Goal: Task Accomplishment & Management: Manage account settings

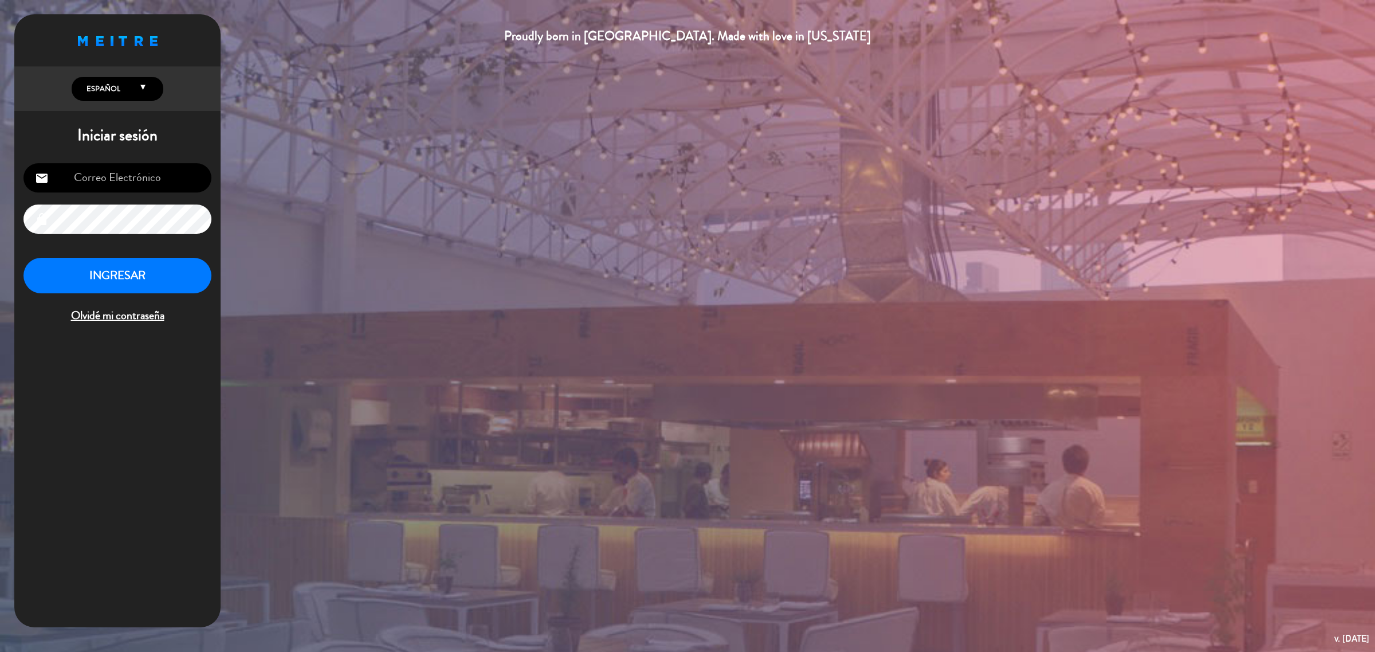
type input "[EMAIL_ADDRESS][DOMAIN_NAME]"
click at [181, 279] on button "INGRESAR" at bounding box center [117, 276] width 188 height 36
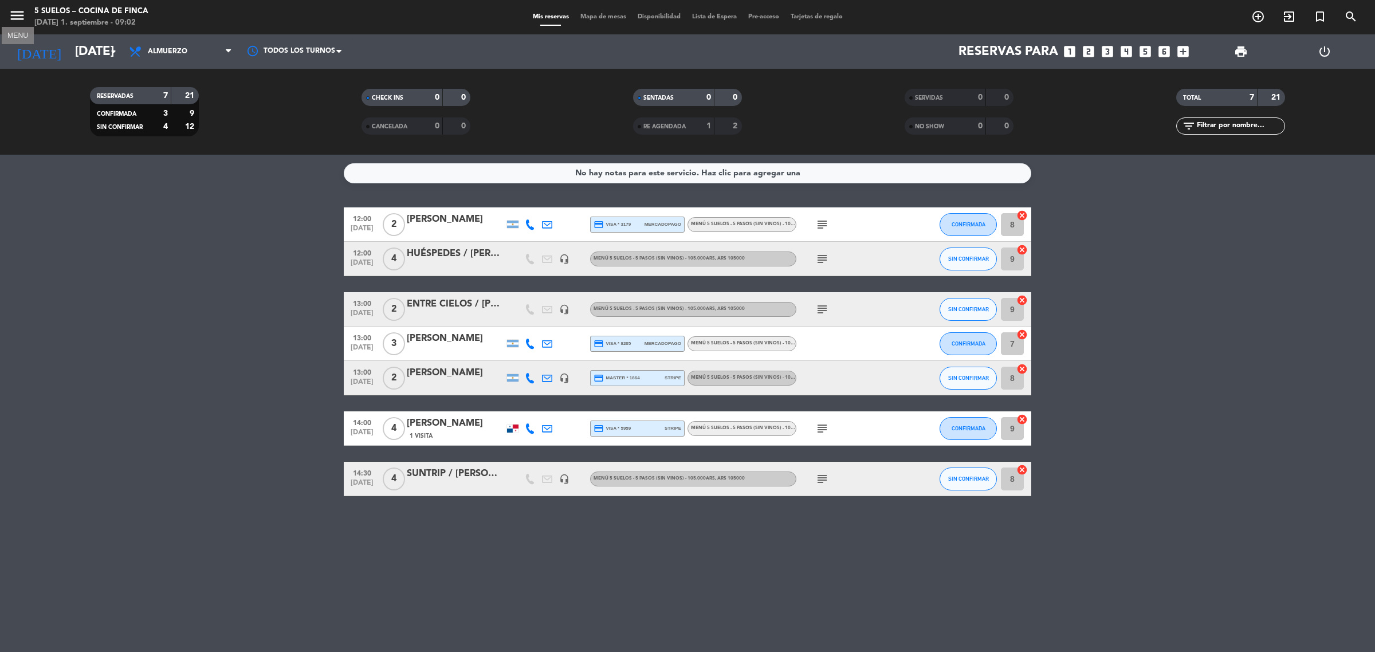
click at [10, 7] on icon "menu" at bounding box center [17, 15] width 17 height 17
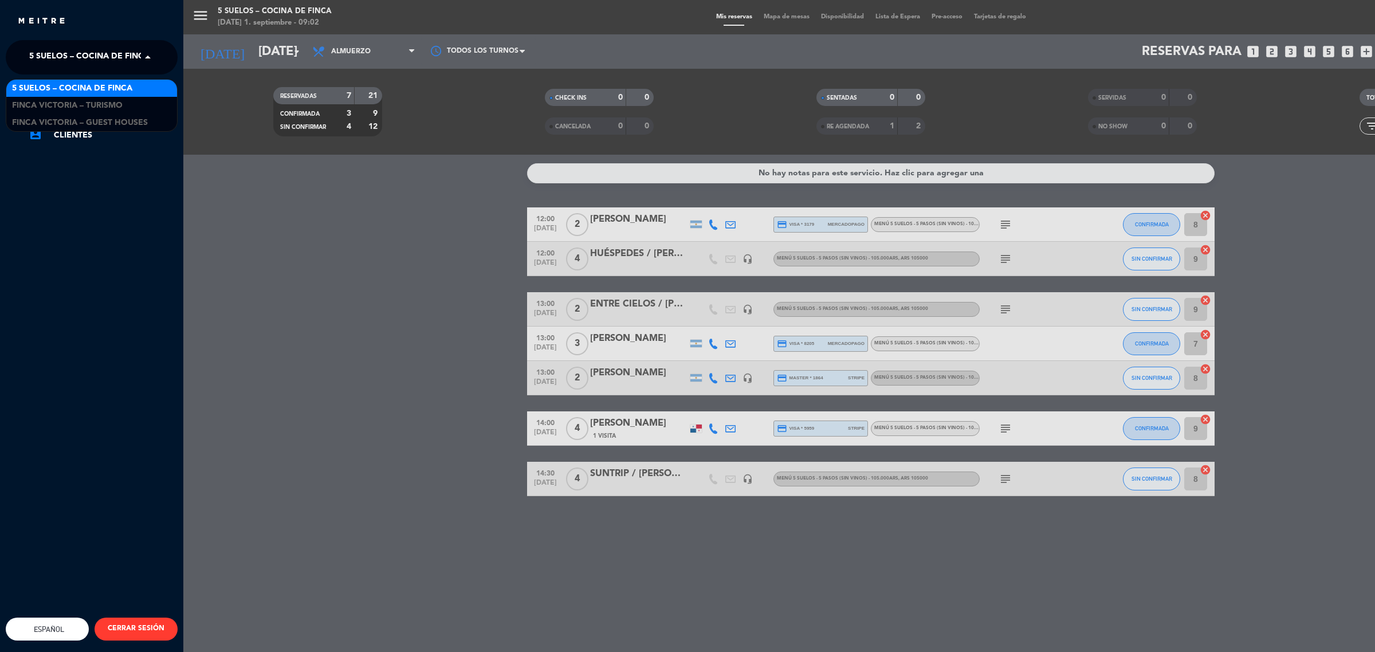
click at [57, 56] on span "5 SUELOS – COCINA DE FINCA" at bounding box center [89, 57] width 120 height 24
click at [81, 106] on span "FINCA VICTORIA – TURISMO" at bounding box center [67, 105] width 111 height 13
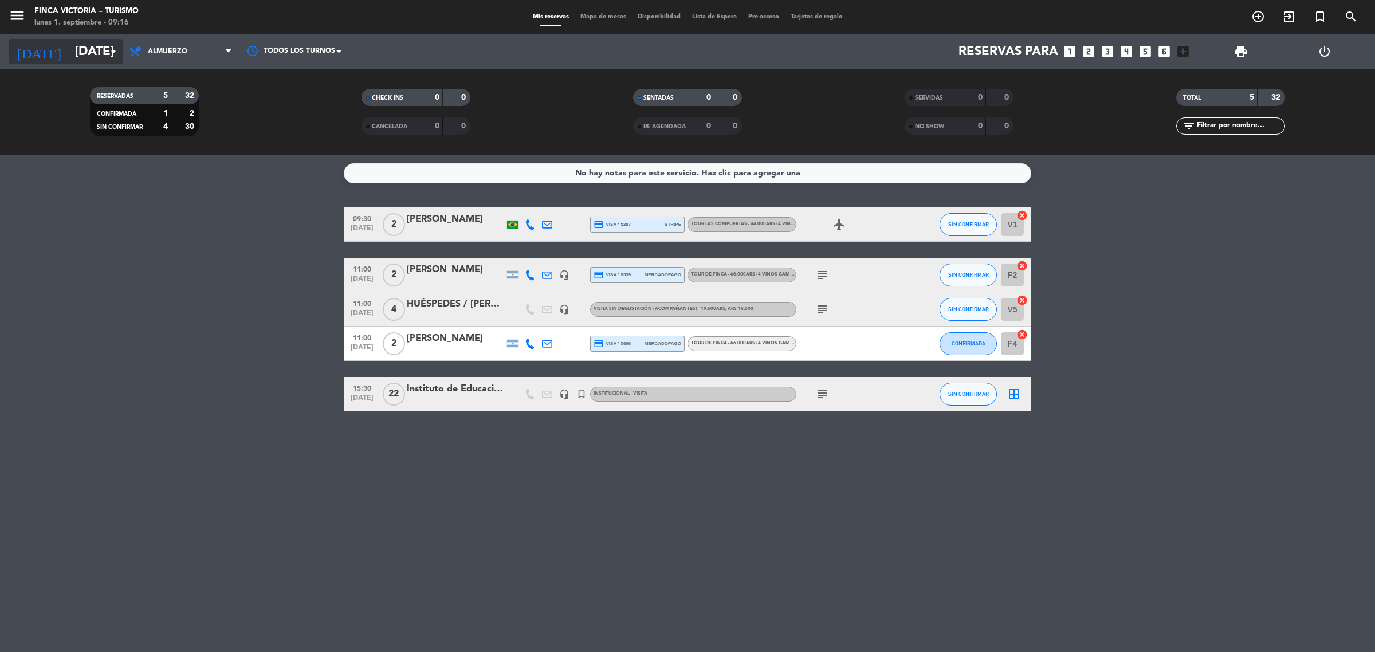
click at [69, 58] on input "[DATE]" at bounding box center [149, 52] width 160 height 26
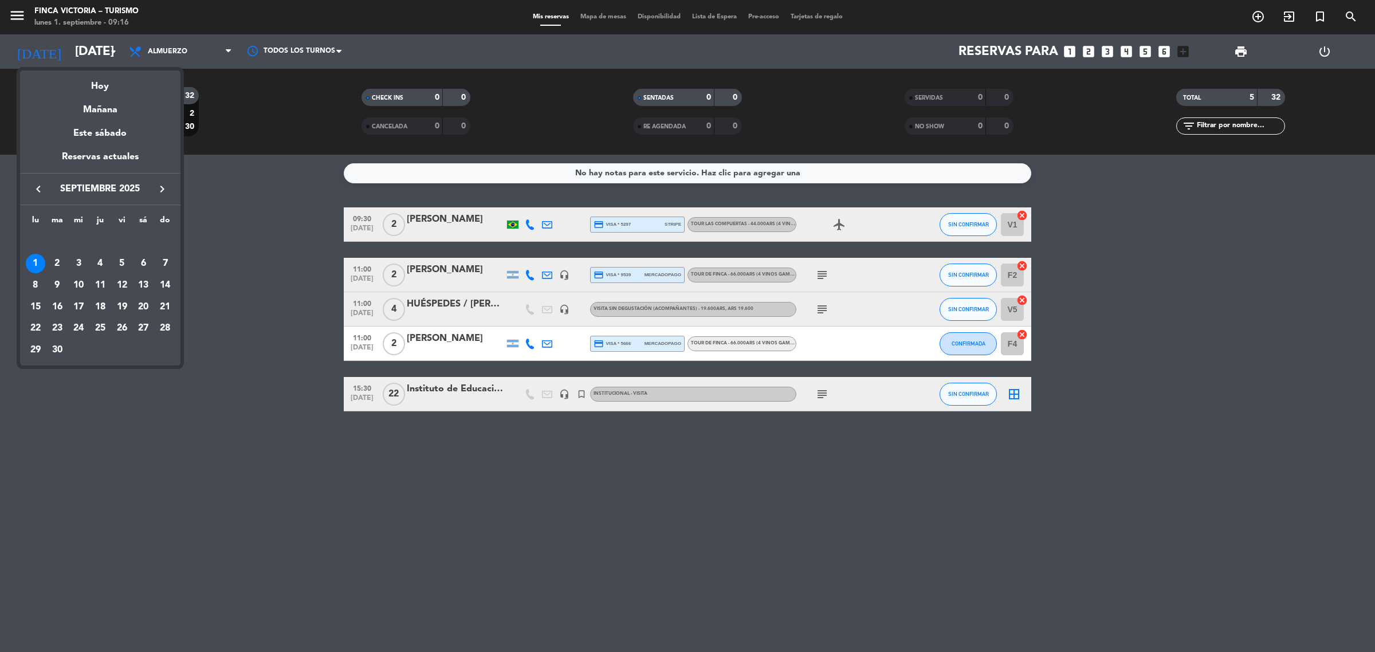
click at [6, 6] on div at bounding box center [687, 326] width 1375 height 652
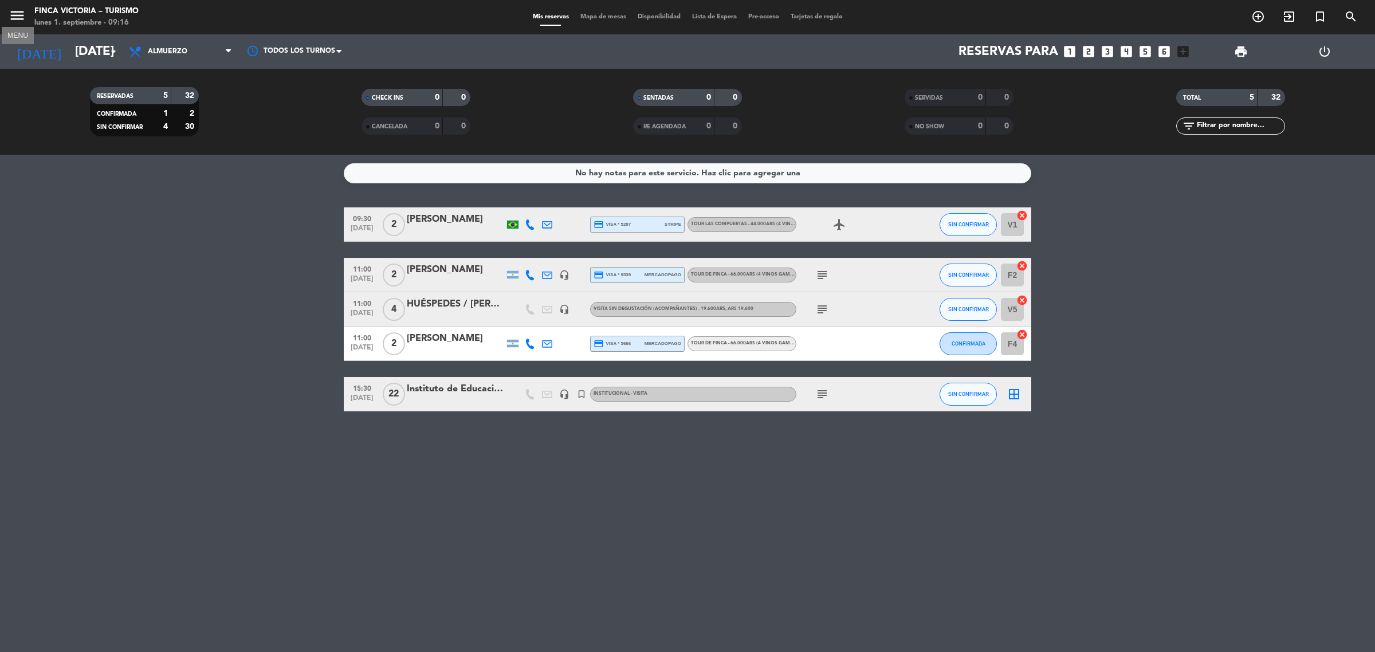
click at [13, 12] on icon "menu" at bounding box center [17, 15] width 17 height 17
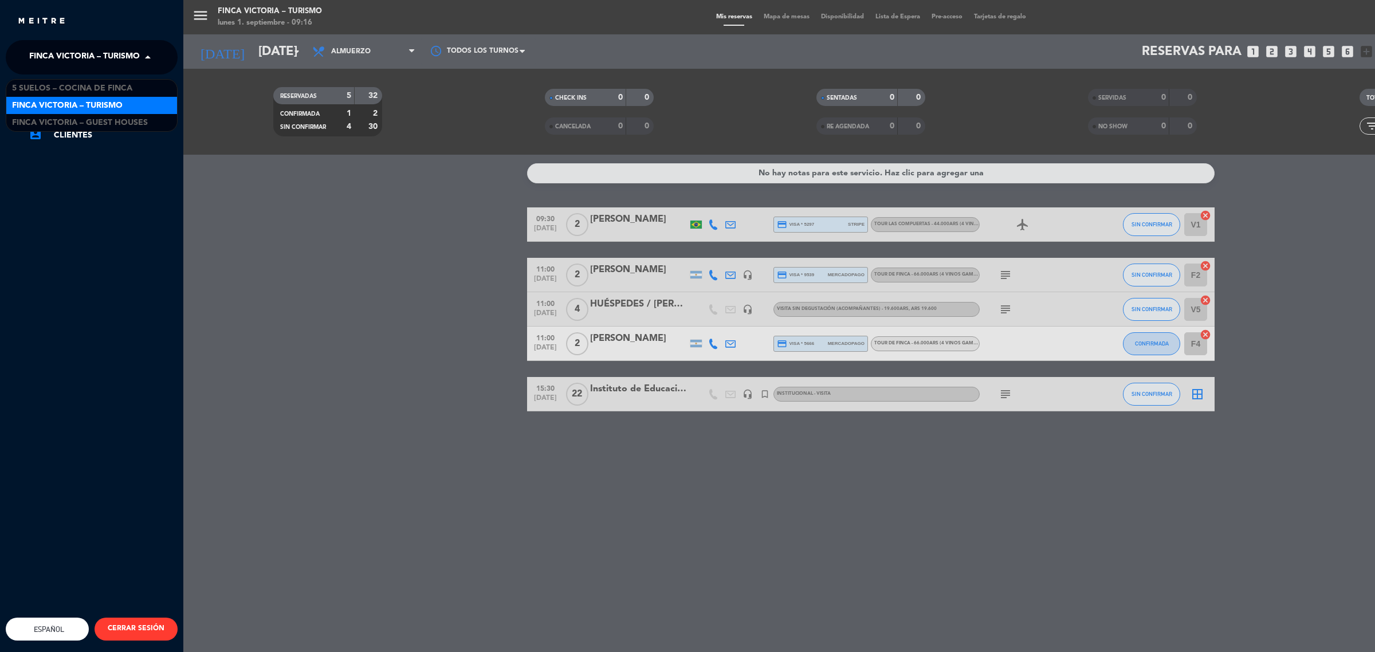
click at [78, 60] on span "FINCA VICTORIA – TURISMO" at bounding box center [84, 57] width 111 height 24
click at [93, 86] on span "5 SUELOS – COCINA DE FINCA" at bounding box center [72, 88] width 120 height 13
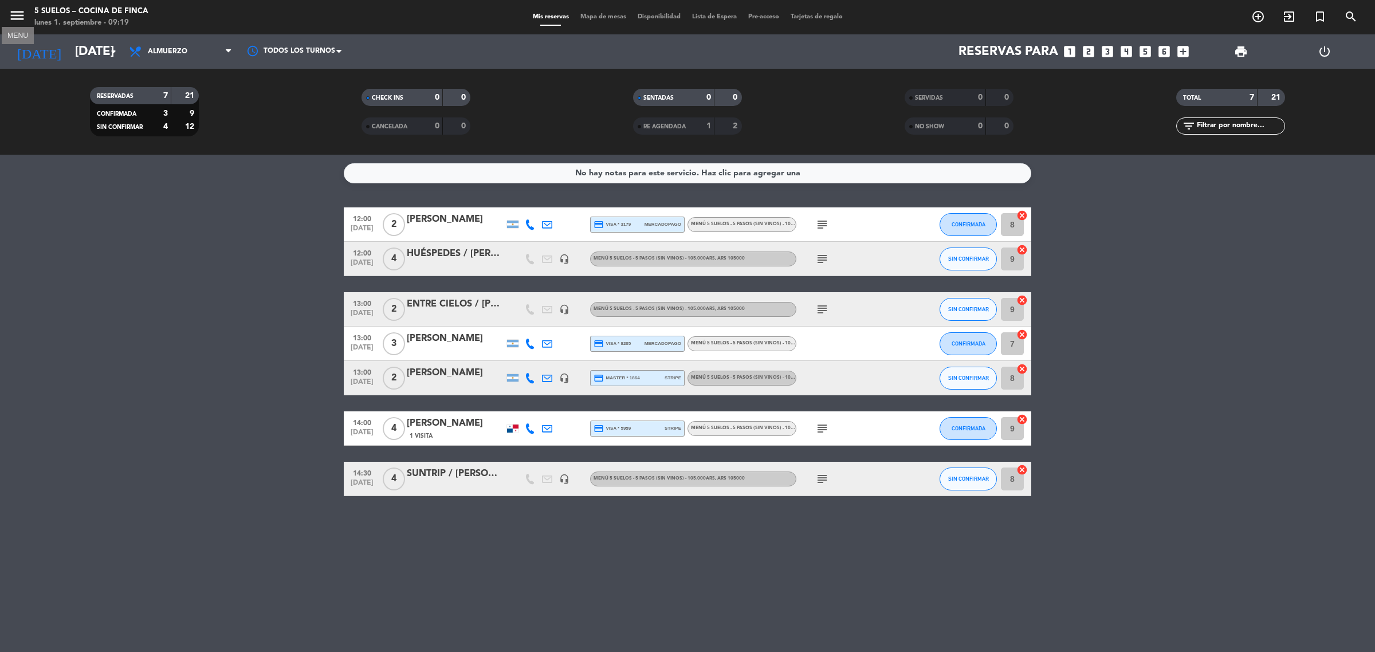
click at [19, 14] on icon "menu" at bounding box center [17, 15] width 17 height 17
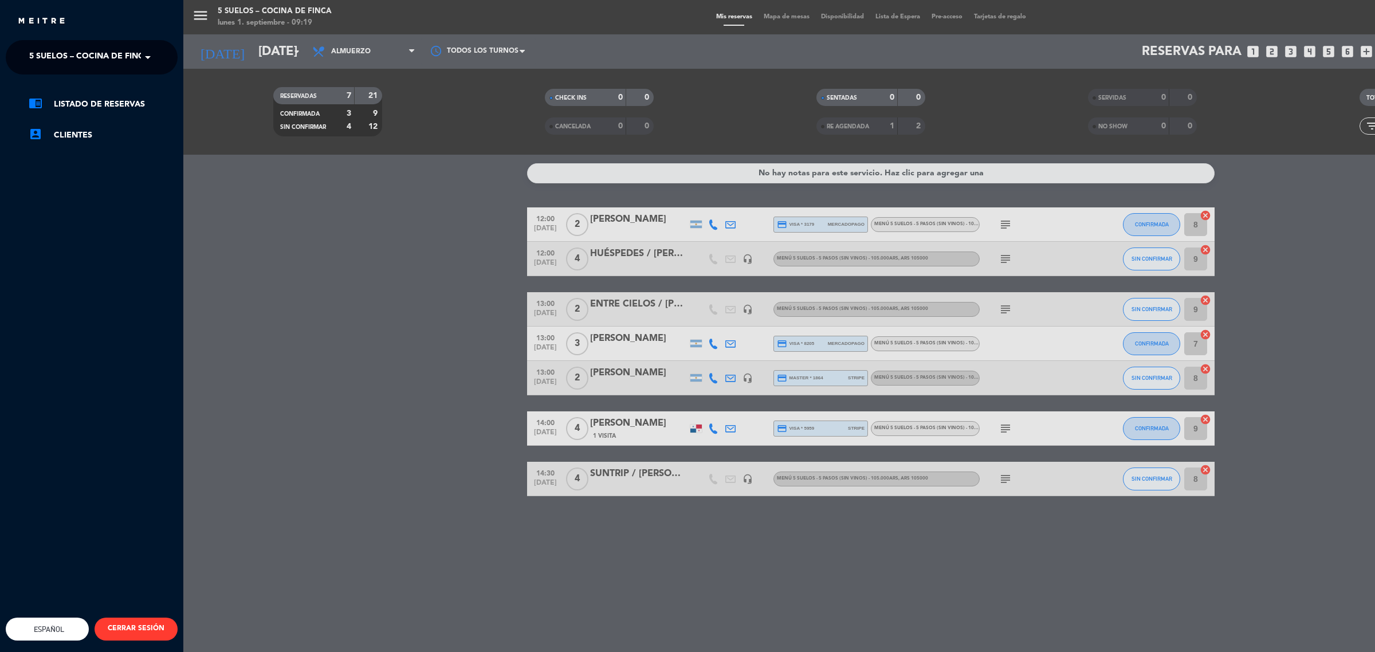
click at [52, 46] on ng-select "× 5 SUELOS – COCINA DE FINCA ×" at bounding box center [92, 57] width 172 height 34
click at [56, 48] on span "5 SUELOS – COCINA DE FINCA" at bounding box center [89, 57] width 120 height 24
click at [99, 103] on span "FINCA VICTORIA – TURISMO" at bounding box center [67, 105] width 111 height 13
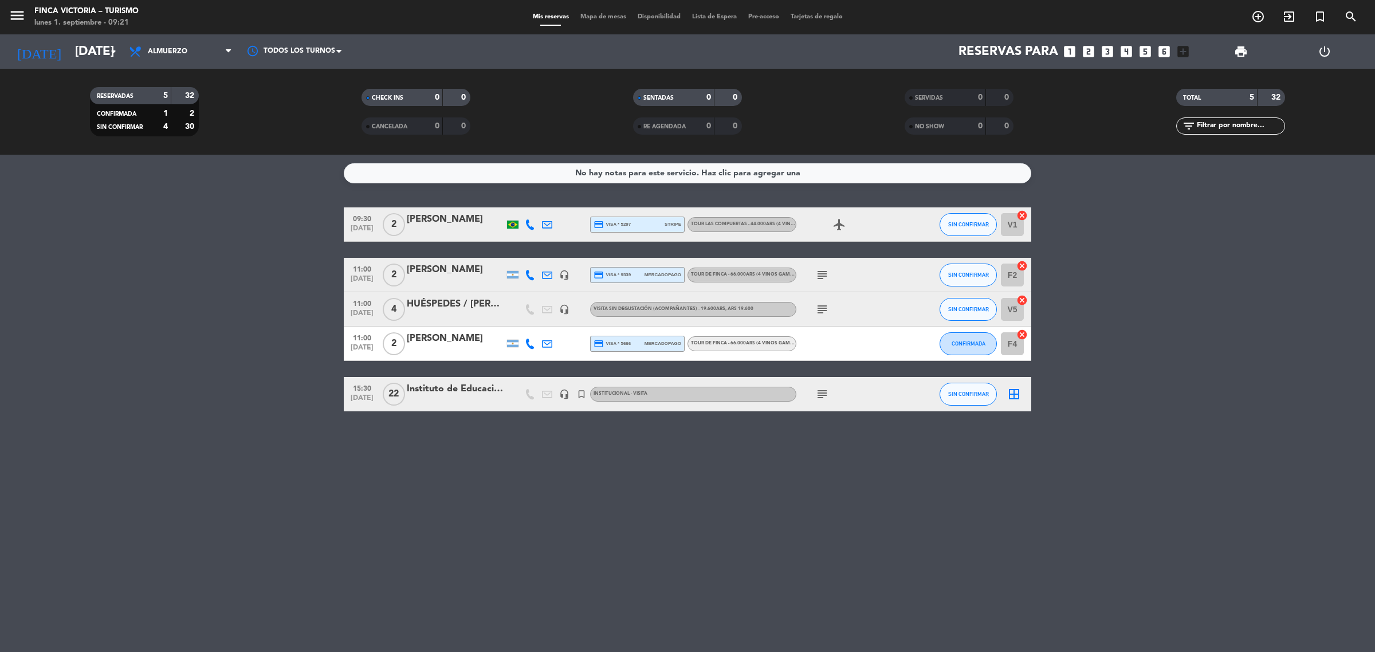
click at [815, 389] on icon "subject" at bounding box center [822, 394] width 14 height 14
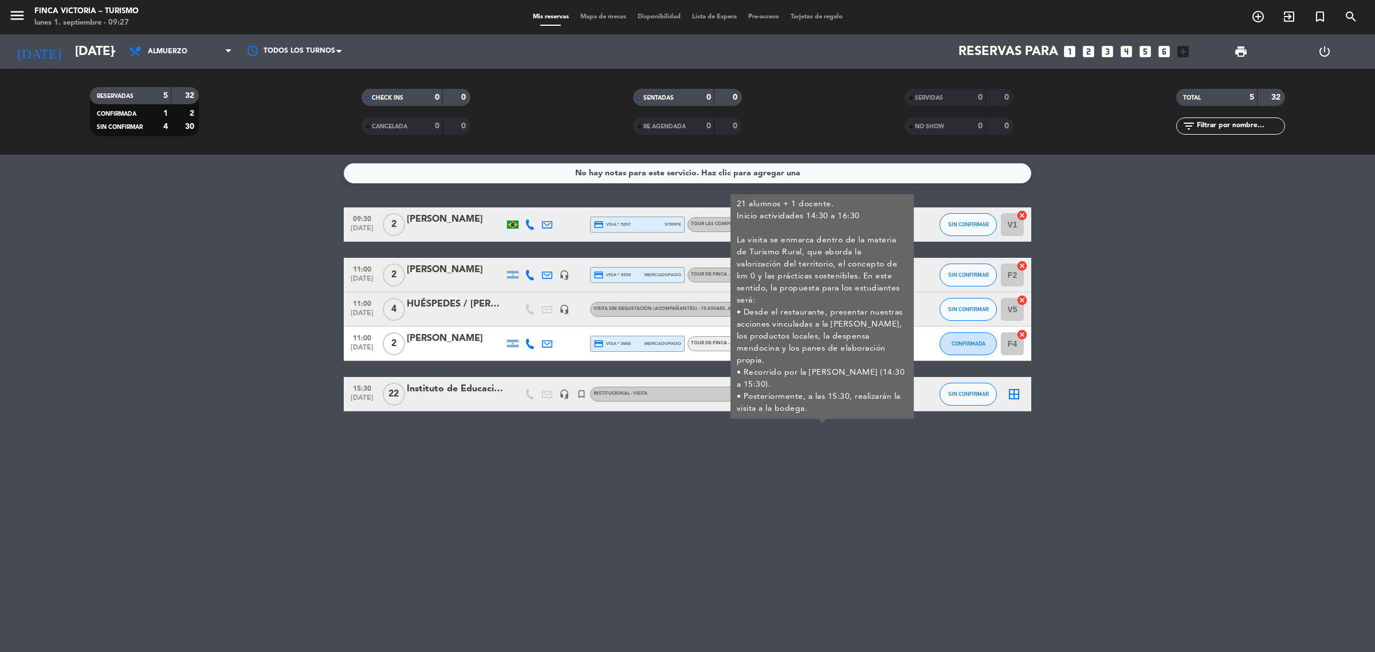
click at [844, 461] on div "No hay notas para este servicio. Haz clic para agregar una 09:30 [DATE] 2 [PERS…" at bounding box center [687, 403] width 1375 height 497
